Goal: Information Seeking & Learning: Learn about a topic

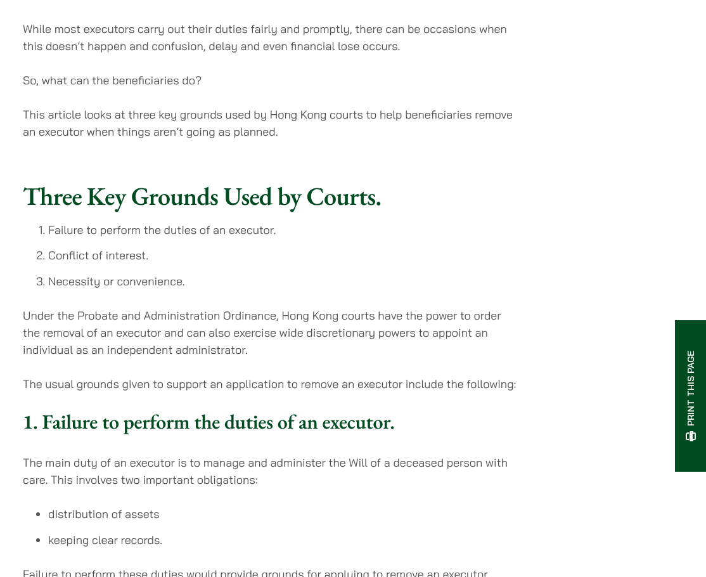
scroll to position [951, 0]
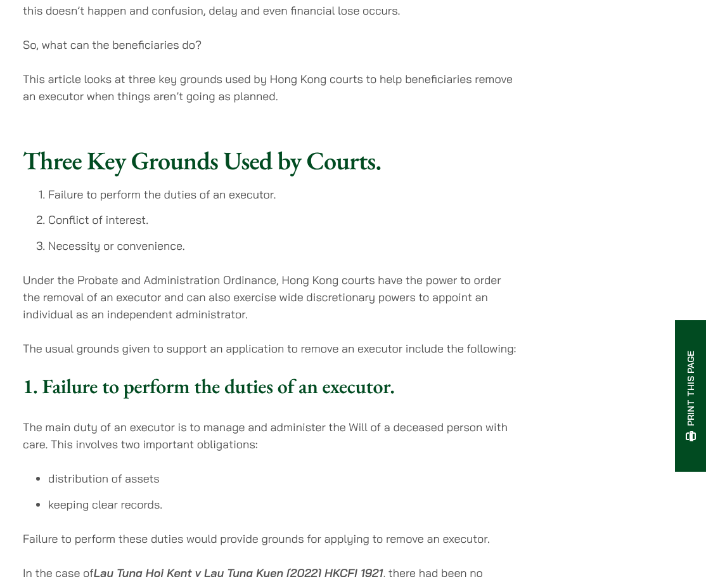
click at [296, 317] on p "Under the Probate and Administration Ordinance, Hong Kong courts have the power…" at bounding box center [271, 296] width 496 height 51
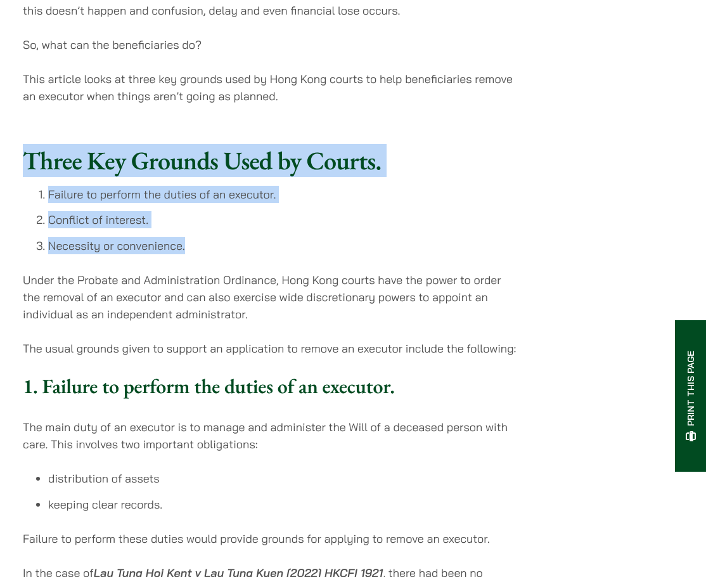
drag, startPoint x: 23, startPoint y: 160, endPoint x: 210, endPoint y: 268, distance: 216.3
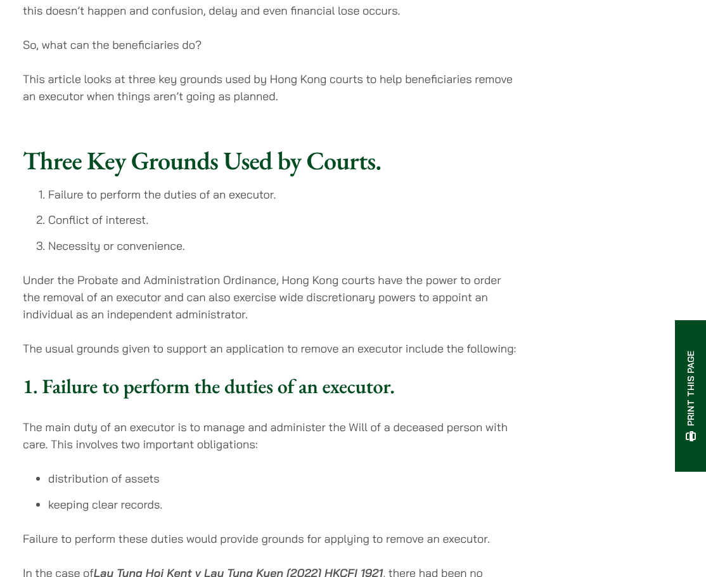
click at [262, 231] on ol "Failure to perform the duties of an executor. Conflict of interest. Necessity o…" at bounding box center [271, 220] width 496 height 68
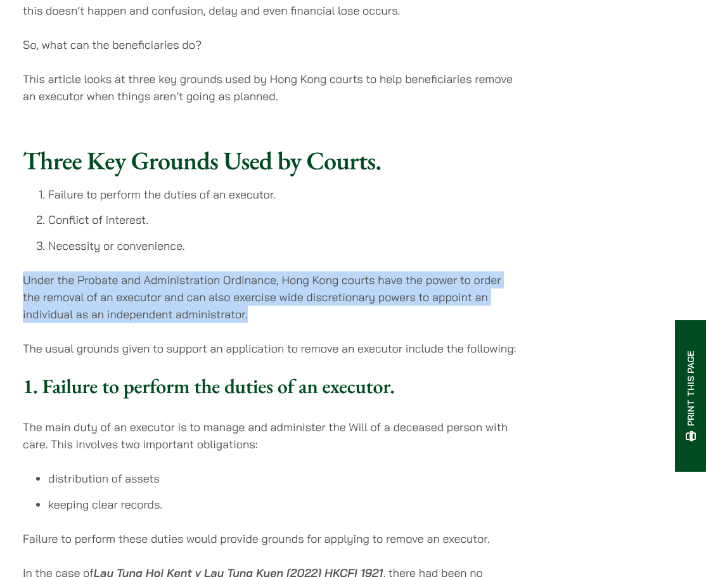
drag, startPoint x: 23, startPoint y: 283, endPoint x: 355, endPoint y: 310, distance: 333.2
click at [355, 310] on p "Under the Probate and Administration Ordinance, Hong Kong courts have the power…" at bounding box center [271, 296] width 496 height 51
copy p "Under the Probate and Administration Ordinance, Hong Kong courts have the power…"
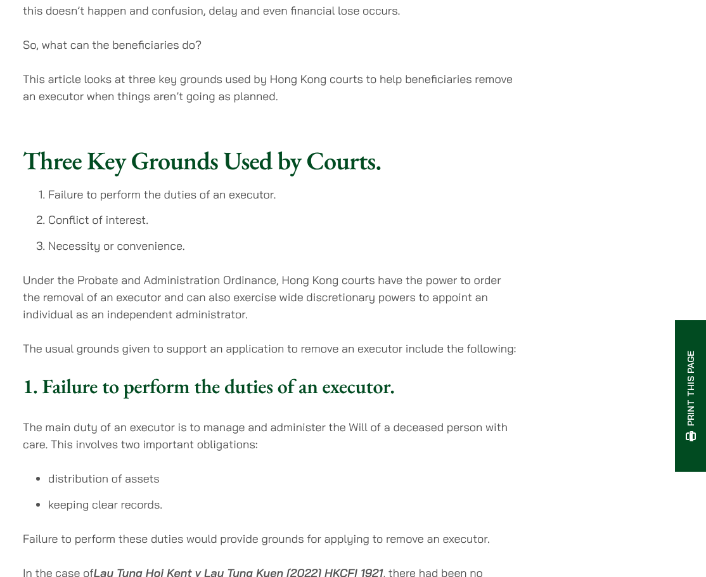
click at [300, 253] on li "Necessity or convenience." at bounding box center [283, 245] width 470 height 17
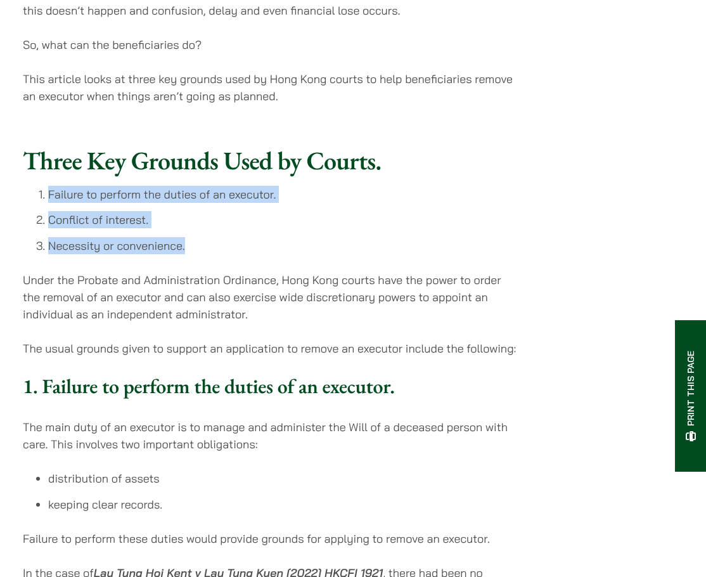
drag, startPoint x: 202, startPoint y: 247, endPoint x: 34, endPoint y: 197, distance: 175.2
click at [34, 197] on ol "Failure to perform the duties of an executor. Conflict of interest. Necessity o…" at bounding box center [271, 220] width 496 height 68
copy ol "Failure to perform the duties of an executor. Conflict of interest. Necessity o…"
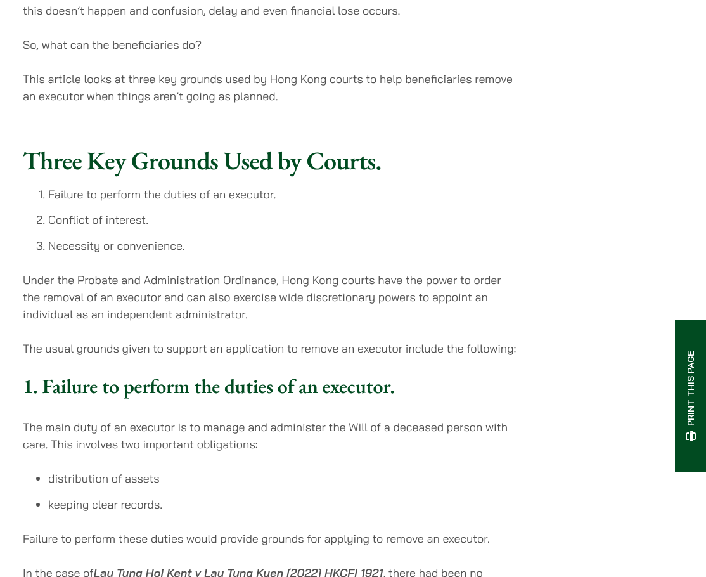
click at [455, 343] on p "The usual grounds given to support an application to remove an executor include…" at bounding box center [271, 348] width 496 height 17
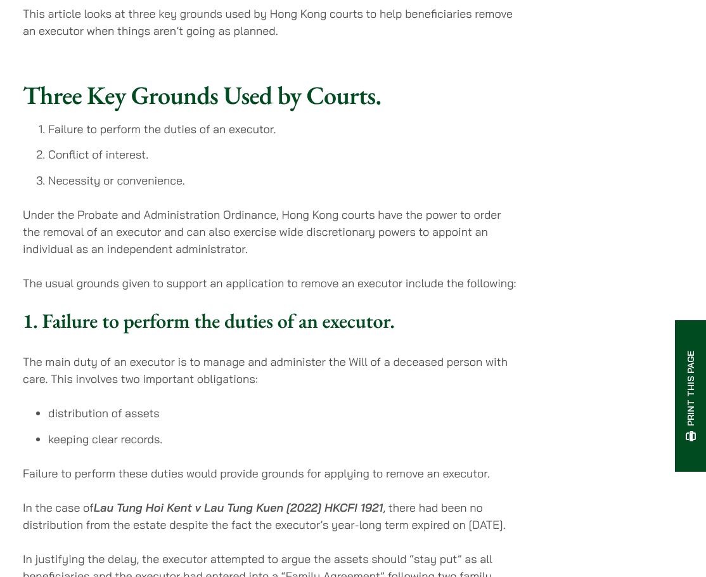
scroll to position [1141, 0]
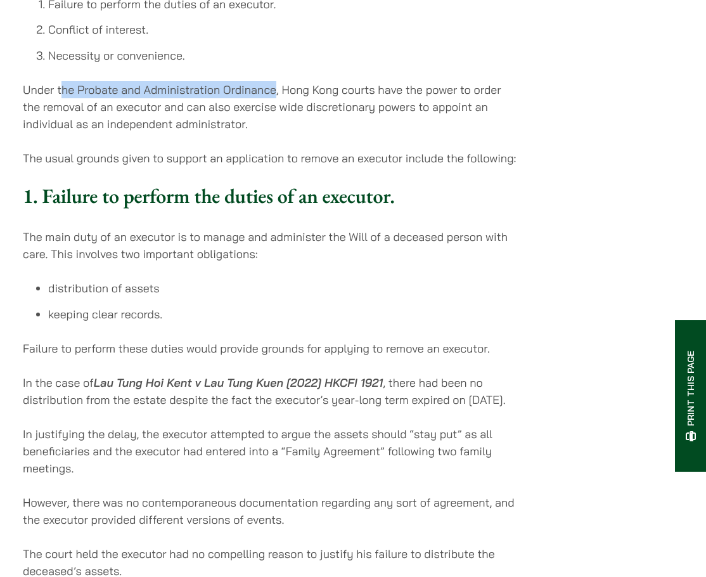
drag, startPoint x: 60, startPoint y: 93, endPoint x: 276, endPoint y: 96, distance: 216.7
click at [276, 96] on p "Under the Probate and Administration Ordinance, Hong Kong courts have the power…" at bounding box center [271, 106] width 496 height 51
copy p "he Probate and Administration Ordinance"
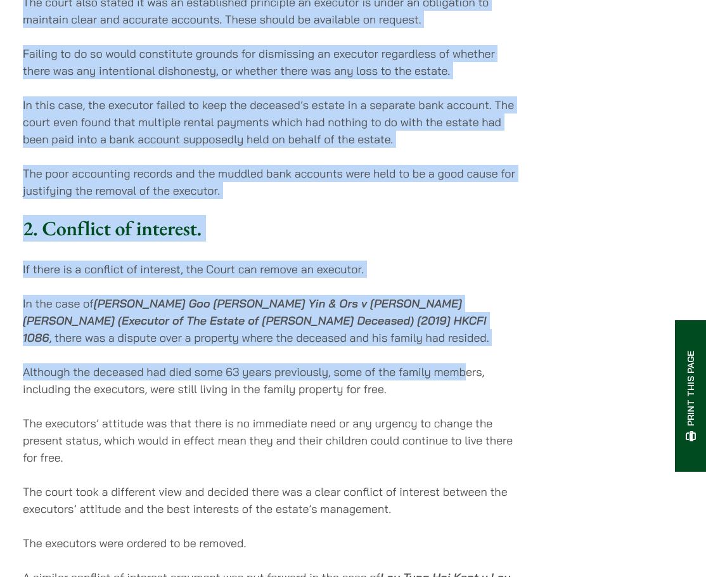
scroll to position [1774, 0]
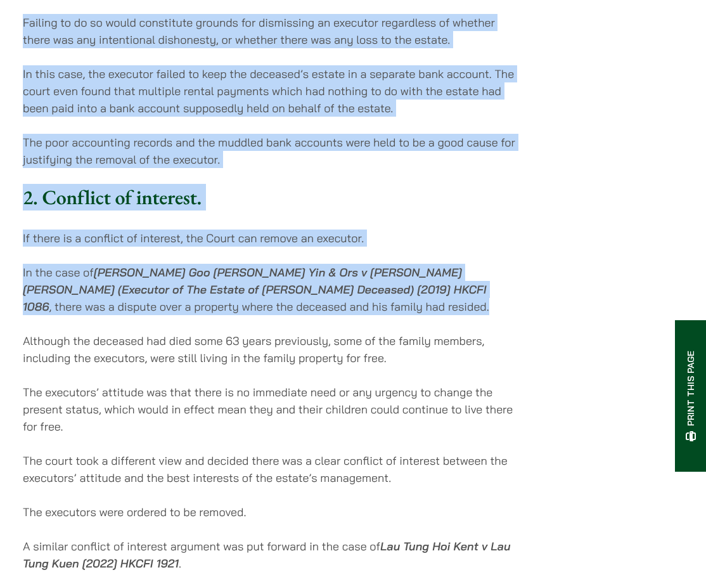
drag, startPoint x: 23, startPoint y: 175, endPoint x: 352, endPoint y: 330, distance: 362.8
click at [352, 330] on div "Three Key Grounds Used by Courts. Failure to perform the duties of an executor.…" at bounding box center [271, 388] width 496 height 2134
copy div "Lor ipsu dolo si am consecte ad el seddoe tem incididunt utl Etdo ma a enimadmi…"
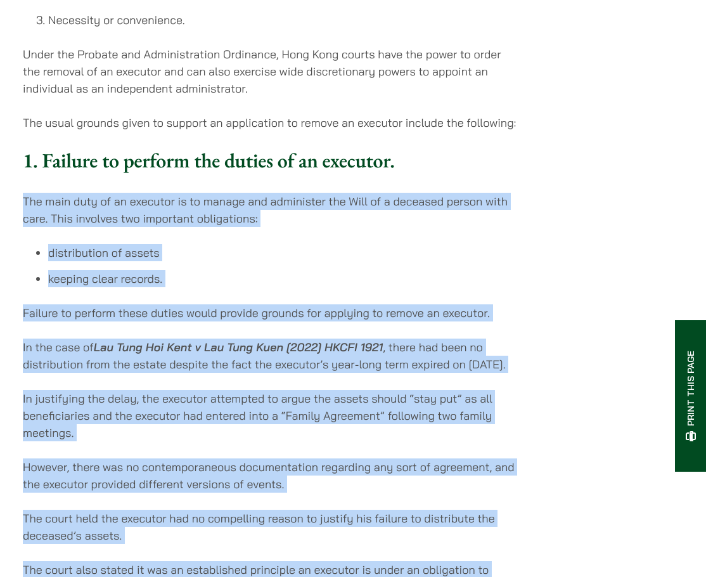
scroll to position [1204, 0]
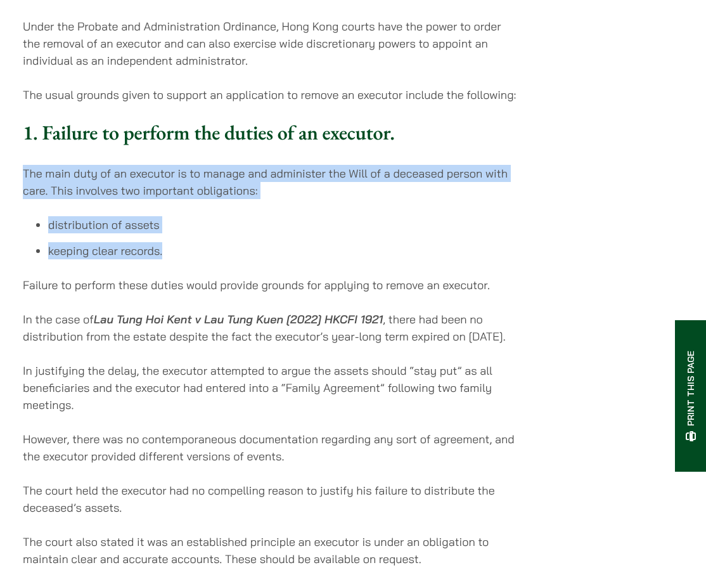
drag, startPoint x: 26, startPoint y: 173, endPoint x: 171, endPoint y: 255, distance: 166.9
copy div "The main duty of an executor is to manage and administer the Will of a deceased…"
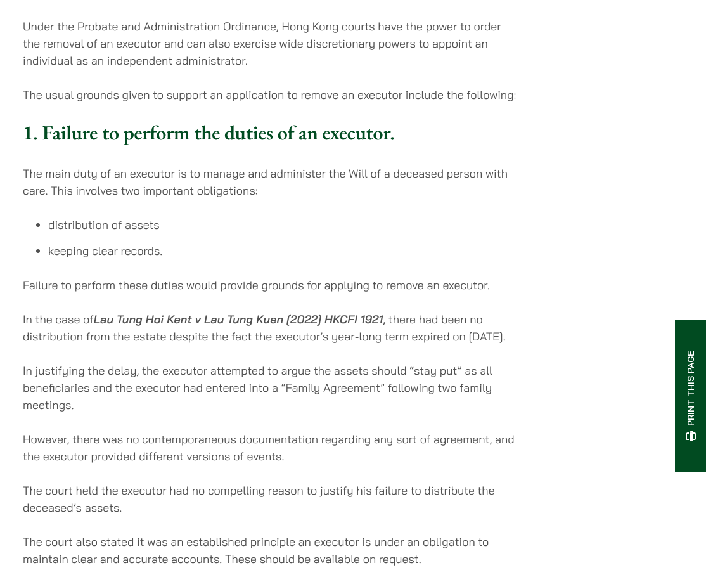
drag, startPoint x: 195, startPoint y: 348, endPoint x: 191, endPoint y: 343, distance: 6.7
click at [195, 345] on p "In the case of [PERSON_NAME] Hoi [PERSON_NAME] [PERSON_NAME] [2022] HKCFI 1921 …" at bounding box center [271, 327] width 496 height 34
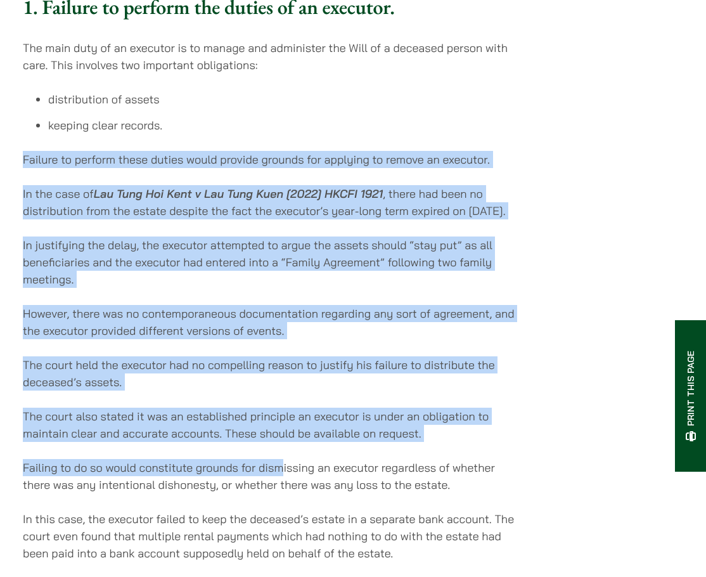
scroll to position [1331, 0]
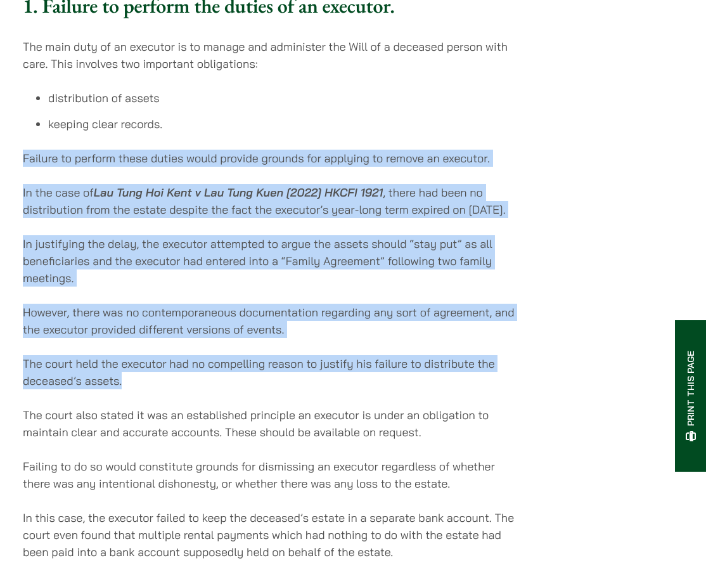
drag, startPoint x: 25, startPoint y: 283, endPoint x: 259, endPoint y: 399, distance: 261.8
copy div "Failure to perform these duties would provide grounds for applying to remove an…"
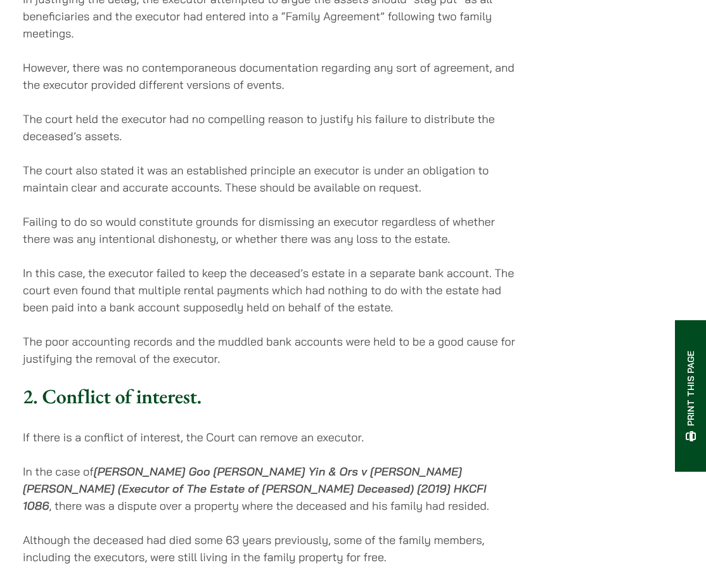
scroll to position [1584, 0]
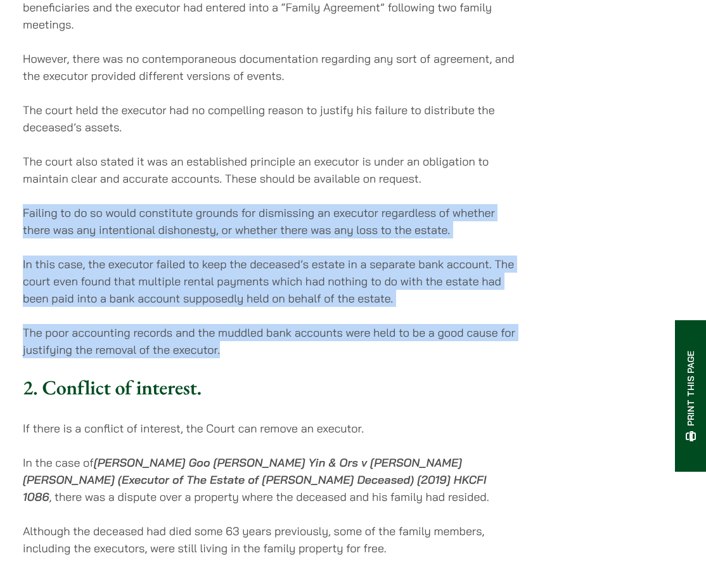
drag, startPoint x: 17, startPoint y: 228, endPoint x: 450, endPoint y: 360, distance: 452.4
click at [450, 360] on div "Home » Publications » Unhappy Beneficiaries? Three key ways to remove an unfit …" at bounding box center [353, 427] width 706 height 3803
copy div "Failing to do so would constitute grounds for dismissing an executor regardless…"
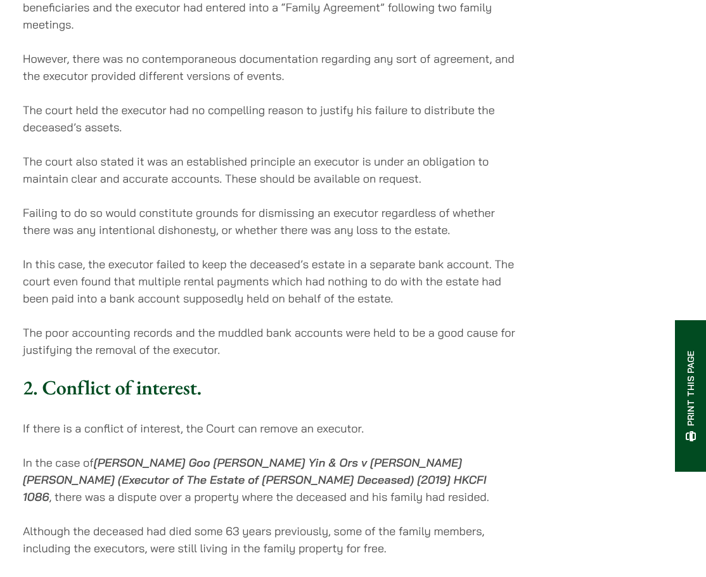
click at [247, 390] on div "Three Key Grounds Used by Courts. Failure to perform the duties of an executor.…" at bounding box center [271, 578] width 496 height 2134
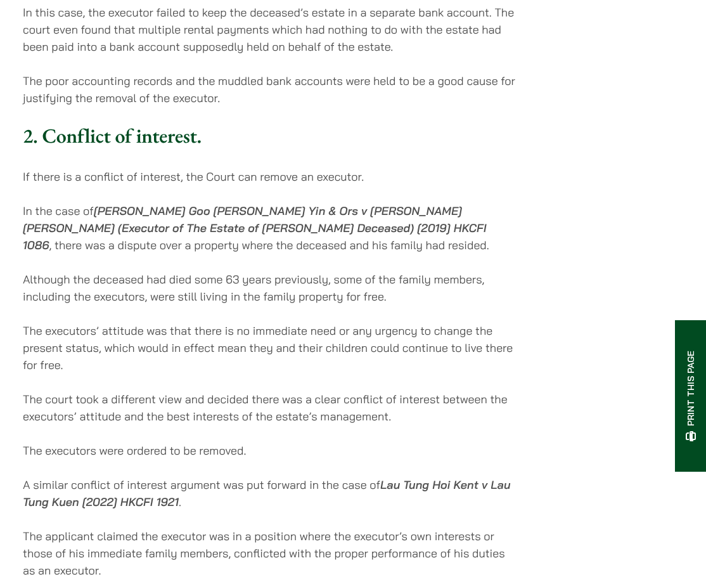
scroll to position [1838, 0]
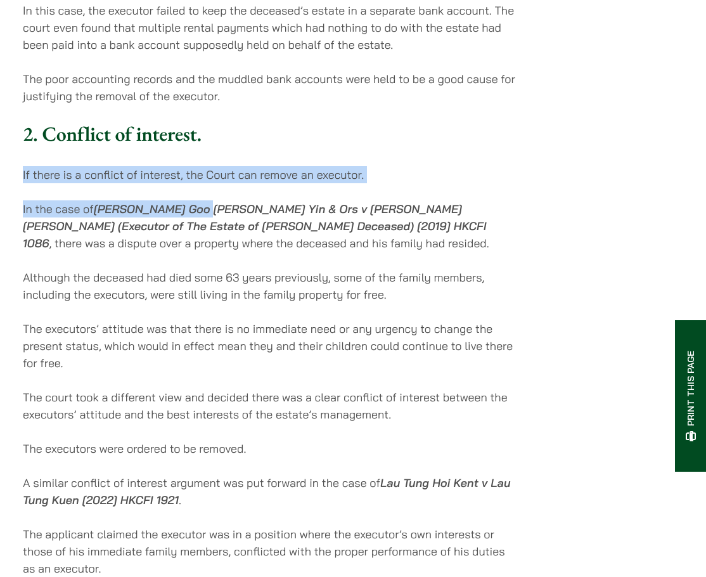
drag, startPoint x: 18, startPoint y: 198, endPoint x: 200, endPoint y: 219, distance: 183.0
click at [200, 219] on div "Home » Publications » Unhappy Beneficiaries? Three key ways to remove an unfit …" at bounding box center [353, 174] width 706 height 3803
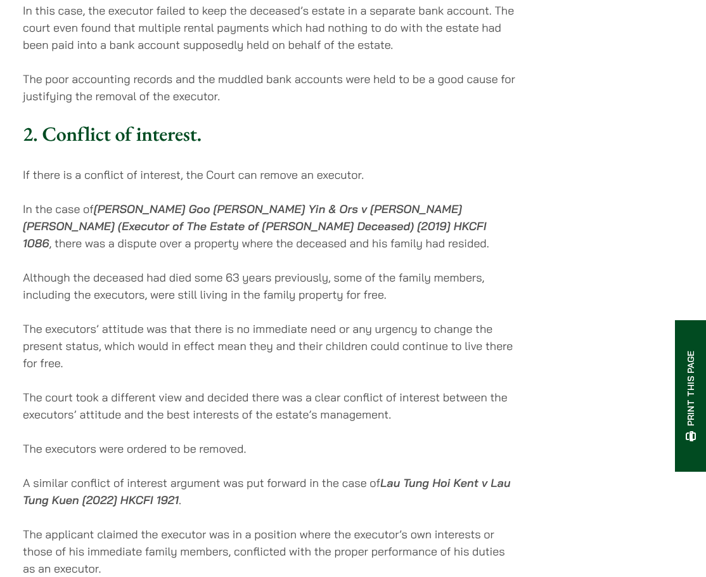
click at [243, 252] on p "In the case of [PERSON_NAME] Goo [PERSON_NAME] Yin & Ors v [PERSON_NAME] [PERSO…" at bounding box center [271, 225] width 496 height 51
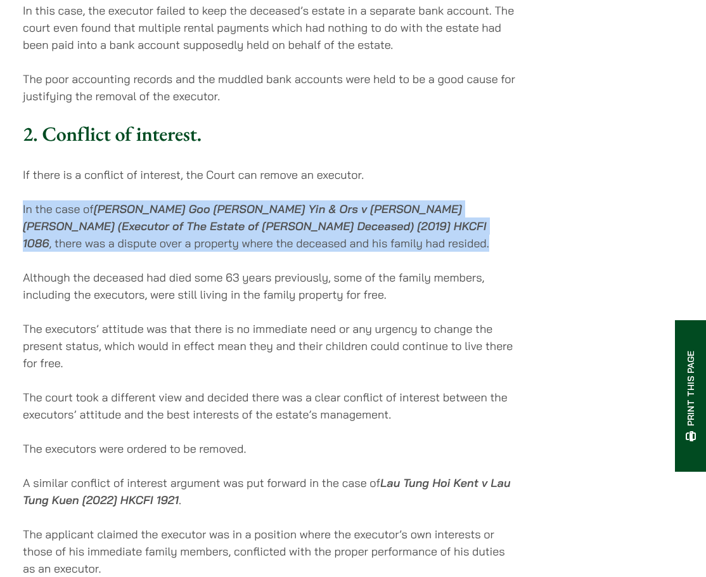
drag, startPoint x: 22, startPoint y: 226, endPoint x: 281, endPoint y: 260, distance: 262.0
click at [281, 260] on div "Home » Publications » Unhappy Beneficiaries? Three key ways to remove an unfit …" at bounding box center [353, 174] width 706 height 3803
copy p "In the case of [PERSON_NAME] Goo [PERSON_NAME] Yin & Ors v [PERSON_NAME] [PERSO…"
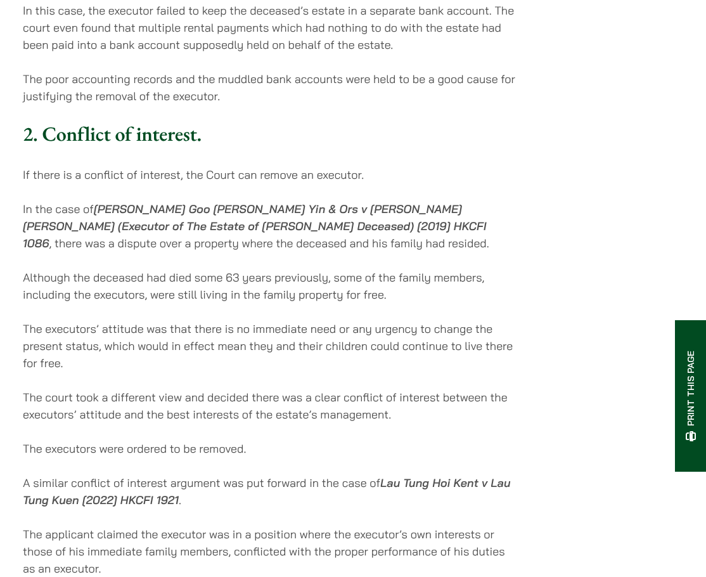
click at [174, 345] on p "The executors’ attitude was that there is no immediate need or any urgency to c…" at bounding box center [271, 345] width 496 height 51
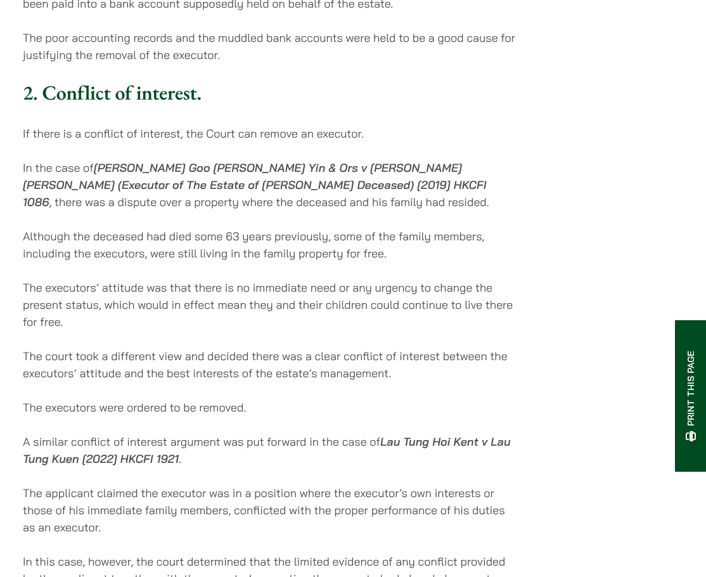
scroll to position [1901, 0]
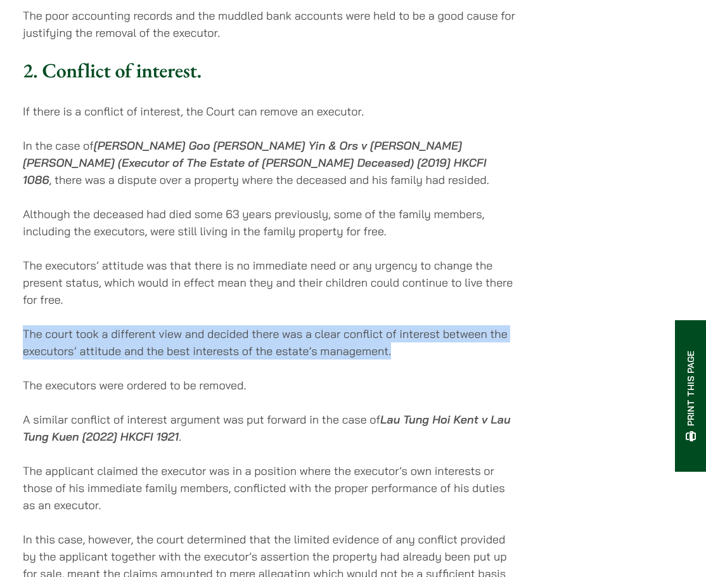
drag, startPoint x: 20, startPoint y: 348, endPoint x: 427, endPoint y: 369, distance: 408.0
click at [427, 369] on div "Home » Publications » Unhappy Beneficiaries? Three key ways to remove an unfit …" at bounding box center [353, 110] width 706 height 3803
copy p "The court took a different view and decided there was a clear conflict of inter…"
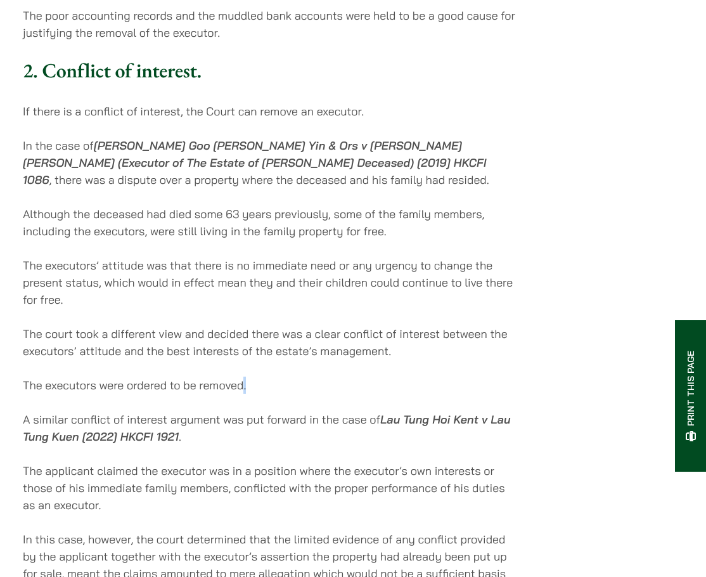
drag, startPoint x: 251, startPoint y: 407, endPoint x: 239, endPoint y: 404, distance: 12.3
click at [238, 394] on p "The executors were ordered to be removed." at bounding box center [271, 384] width 496 height 17
drag, startPoint x: 61, startPoint y: 407, endPoint x: 28, endPoint y: 402, distance: 33.3
click at [60, 394] on p "The executors were ordered to be removed." at bounding box center [271, 384] width 496 height 17
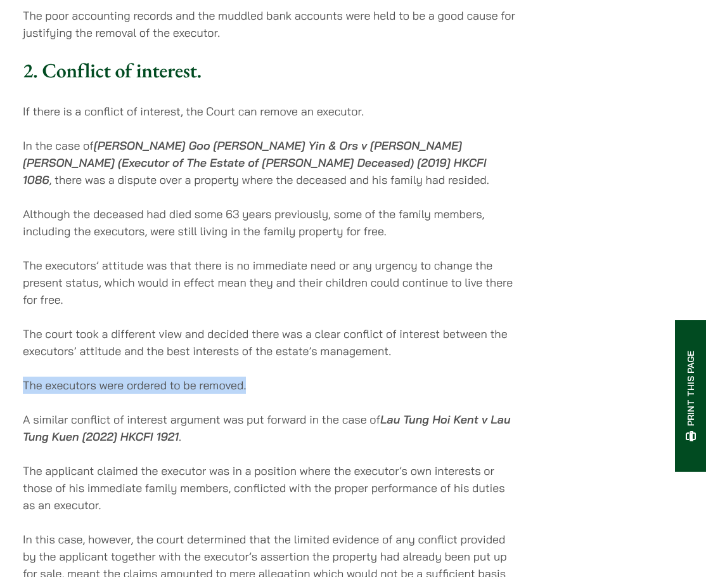
drag, startPoint x: 25, startPoint y: 403, endPoint x: 233, endPoint y: 404, distance: 208.5
click at [258, 394] on p "The executors were ordered to be removed." at bounding box center [271, 384] width 496 height 17
copy p "The executors were ordered to be removed."
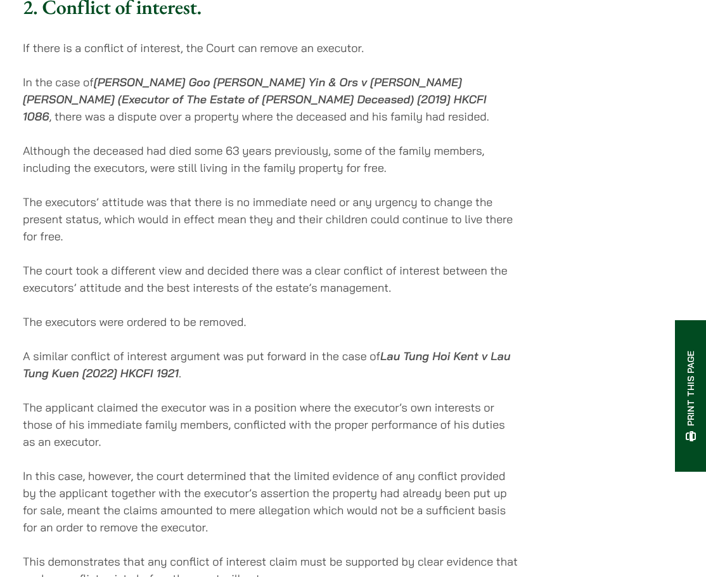
click at [200, 432] on p "The applicant claimed the executor was in a position where the executor’s own i…" at bounding box center [271, 424] width 496 height 51
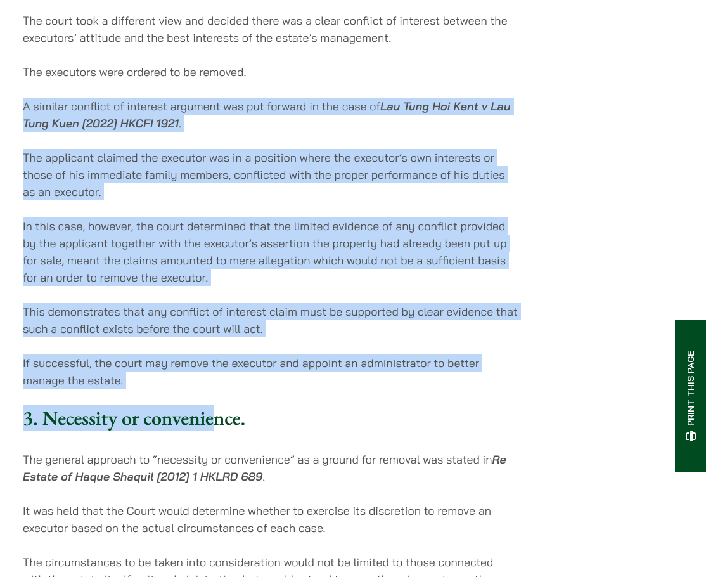
scroll to position [2154, 0]
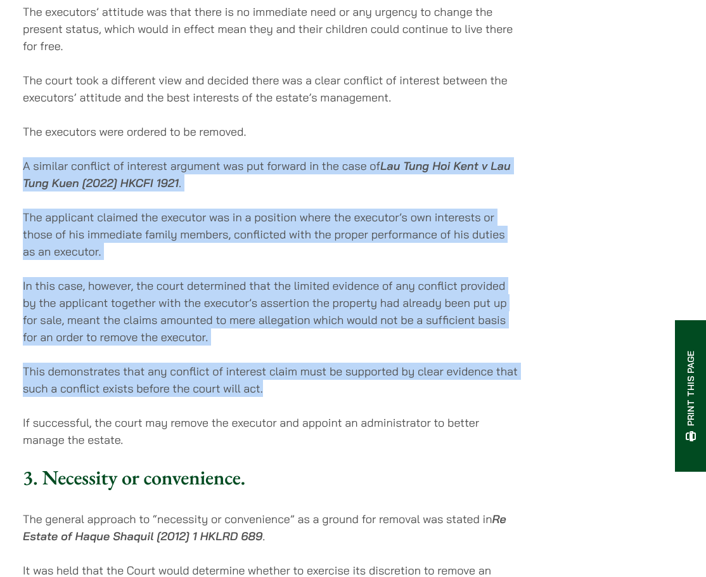
drag, startPoint x: 25, startPoint y: 253, endPoint x: 274, endPoint y: 409, distance: 294.1
click at [274, 409] on div "Three Key Grounds Used by Courts. Failure to perform the duties of an executor.…" at bounding box center [271, 8] width 496 height 2134
click at [317, 385] on p "This demonstrates that any conflict of interest claim must be supported by clea…" at bounding box center [271, 379] width 496 height 34
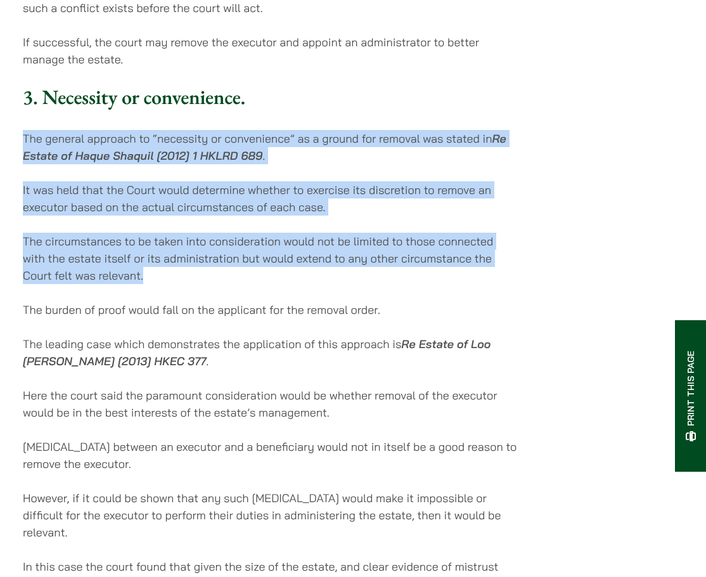
drag, startPoint x: 23, startPoint y: 159, endPoint x: 283, endPoint y: 293, distance: 292.8
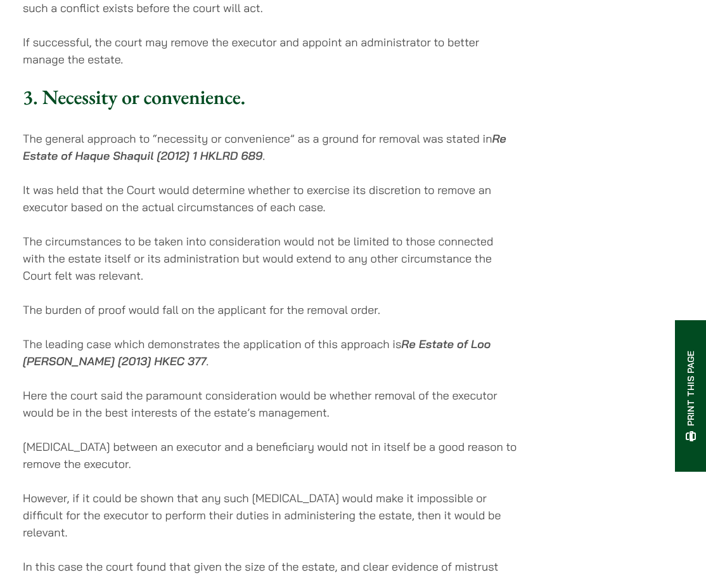
click at [207, 369] on p "The leading case which demonstrates the application of this approach is Re Esta…" at bounding box center [271, 352] width 496 height 34
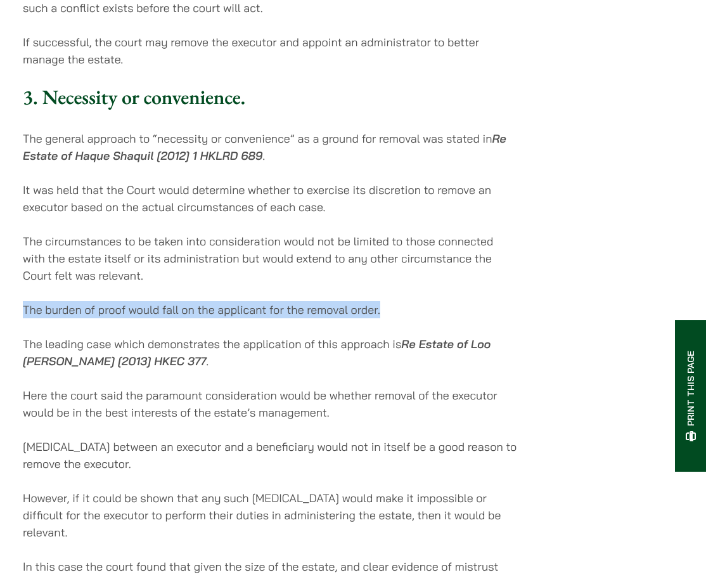
drag, startPoint x: 21, startPoint y: 327, endPoint x: 411, endPoint y: 326, distance: 389.7
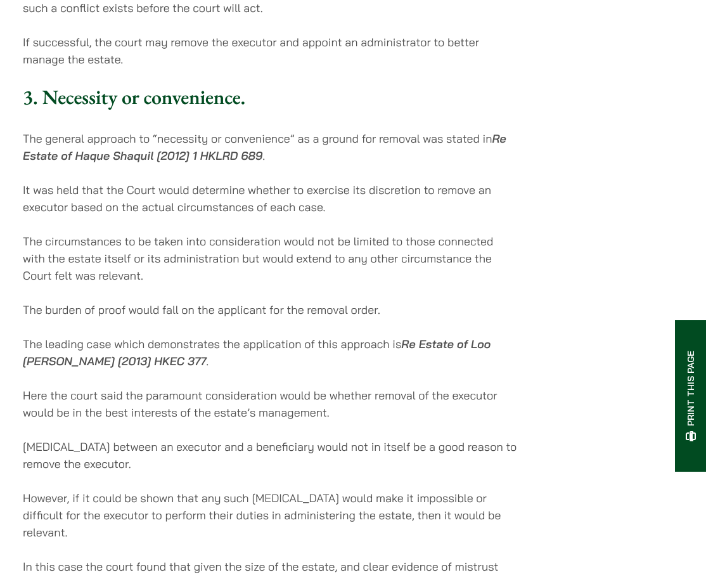
click at [279, 421] on p "Here the court said the paramount consideration would be whether removal of the…" at bounding box center [271, 404] width 496 height 34
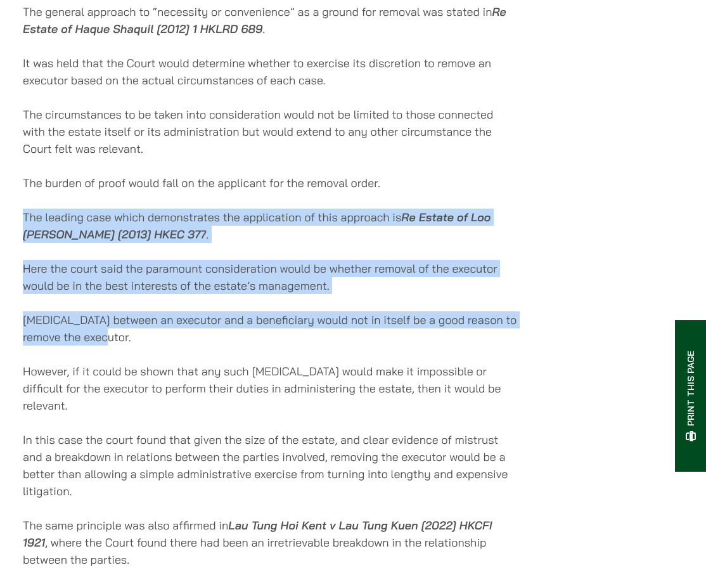
scroll to position [2725, 0]
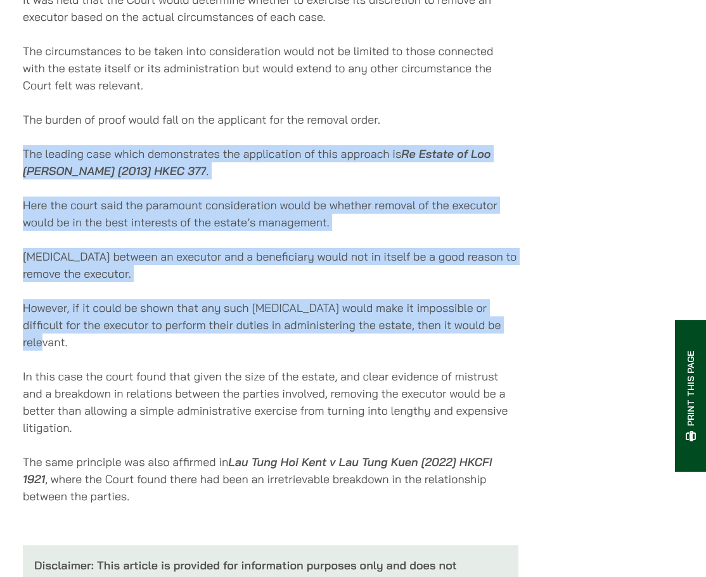
drag, startPoint x: 25, startPoint y: 296, endPoint x: 522, endPoint y: 348, distance: 499.5
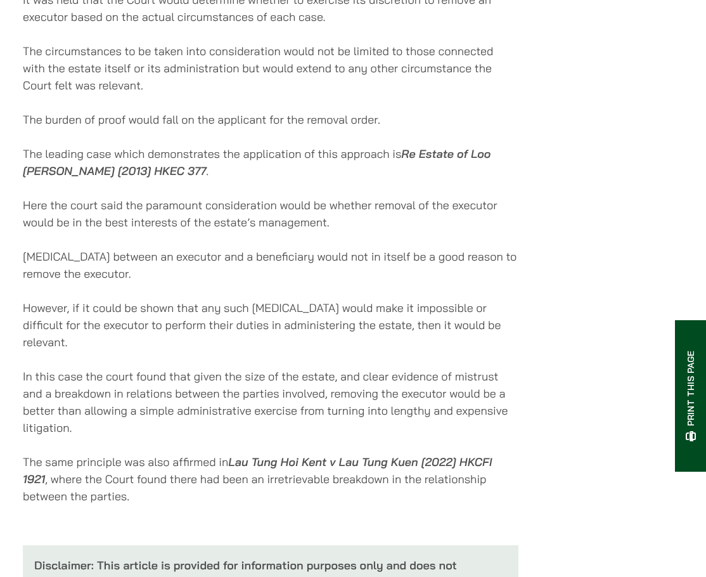
click at [147, 411] on p "In this case the court found that given the size of the estate, and clear evide…" at bounding box center [271, 402] width 496 height 68
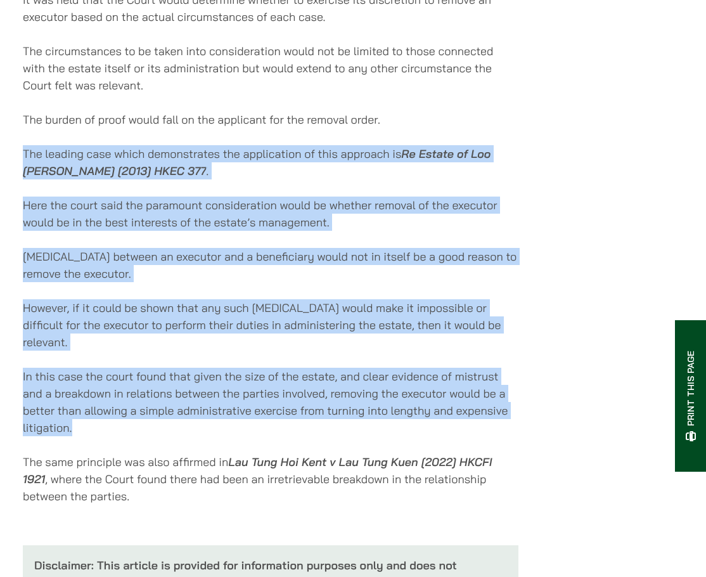
drag, startPoint x: 115, startPoint y: 430, endPoint x: 18, endPoint y: 179, distance: 269.8
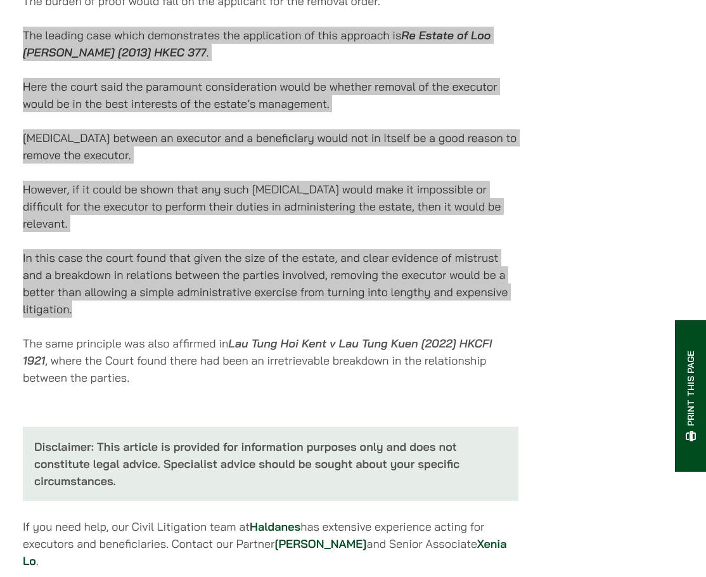
scroll to position [2852, 0]
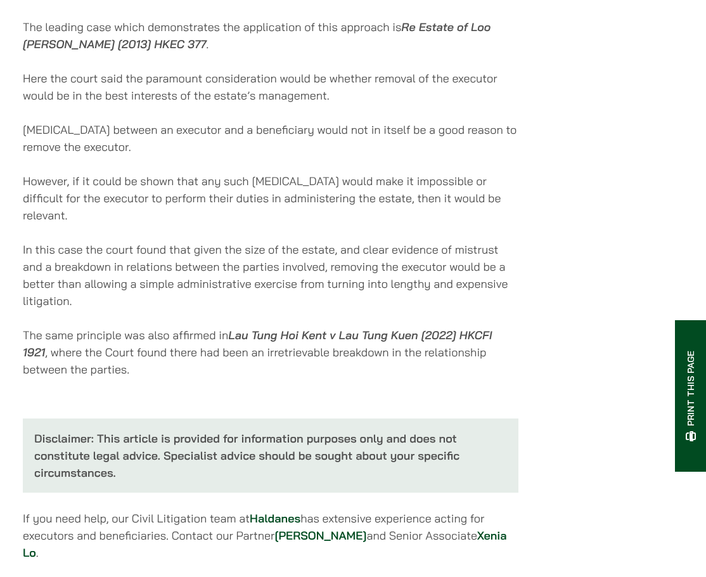
click at [240, 429] on p "Disclaimer: This article is provided for information purposes only and does not…" at bounding box center [271, 455] width 496 height 74
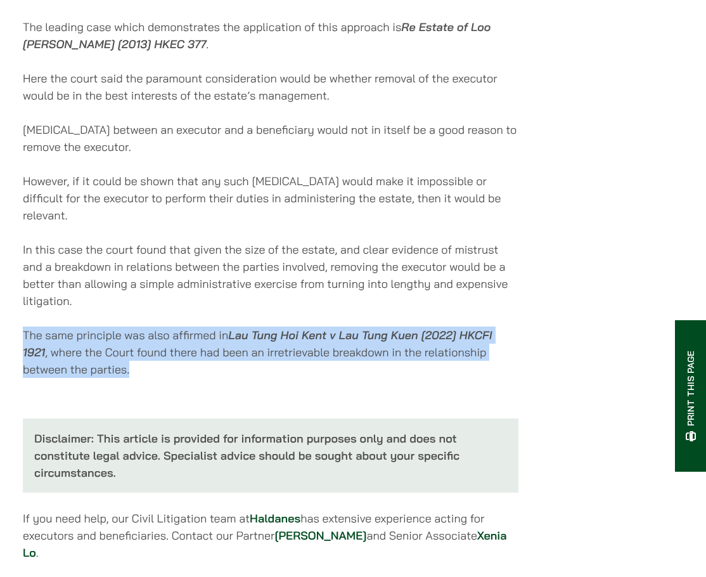
drag, startPoint x: 160, startPoint y: 364, endPoint x: 14, endPoint y: 336, distance: 149.1
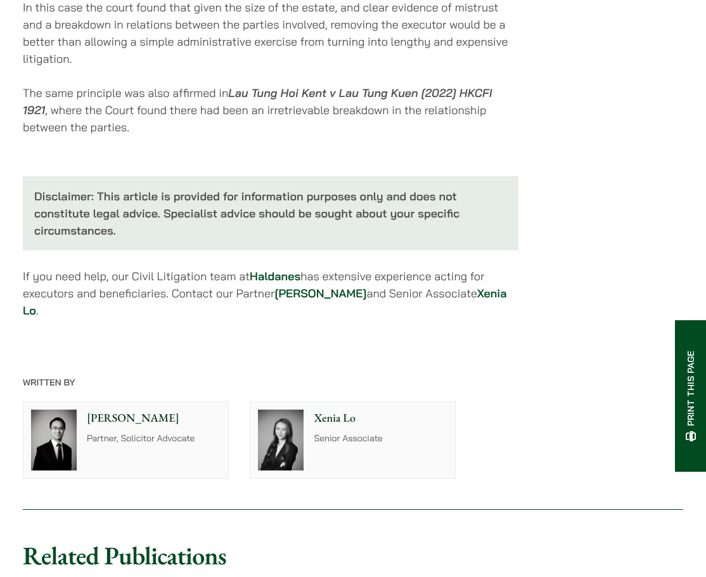
scroll to position [3105, 0]
